Goal: Task Accomplishment & Management: Manage account settings

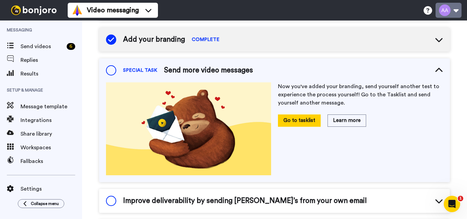
click at [456, 12] on button at bounding box center [448, 10] width 26 height 15
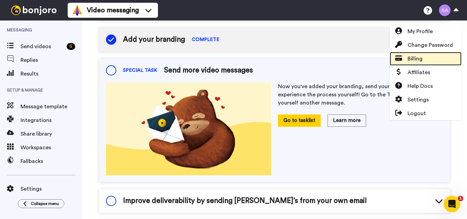
click at [417, 57] on span "Billing" at bounding box center [414, 59] width 15 height 8
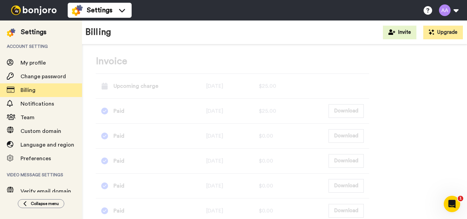
scroll to position [307, 0]
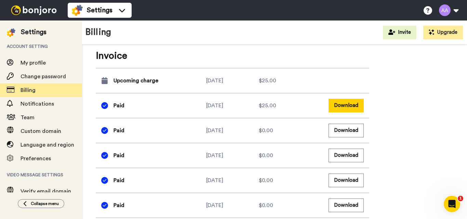
click at [347, 108] on button "Download" at bounding box center [345, 105] width 35 height 13
